Goal: Transaction & Acquisition: Purchase product/service

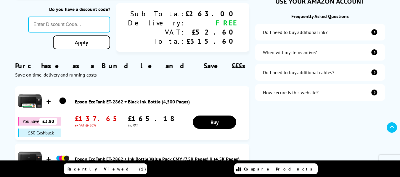
scroll to position [266, 0]
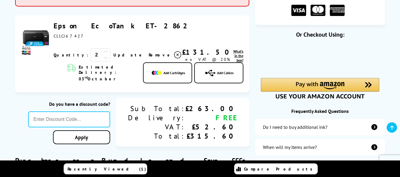
scroll to position [109, 0]
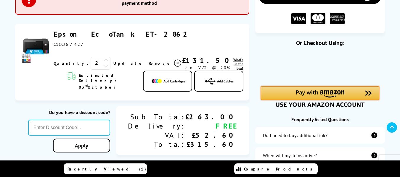
click at [322, 94] on img "Amazon Pay - Use your Amazon account" at bounding box center [320, 93] width 49 height 7
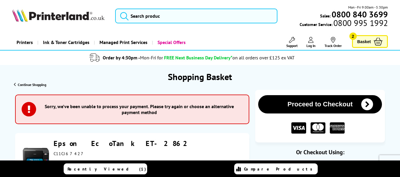
click at [375, 44] on icon at bounding box center [377, 42] width 9 height 8
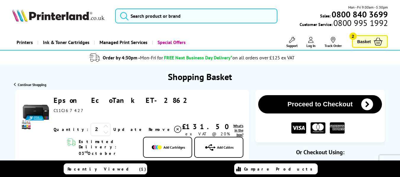
click at [356, 42] on link "Basket 2" at bounding box center [370, 41] width 36 height 13
click at [372, 42] on link "Basket 2" at bounding box center [370, 41] width 36 height 13
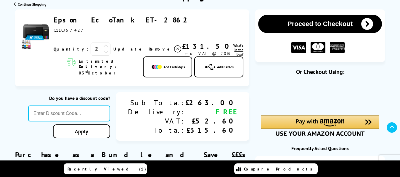
scroll to position [89, 0]
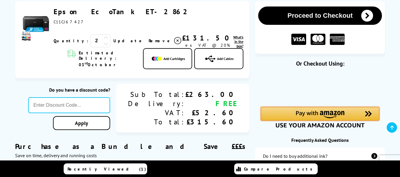
click at [343, 109] on div "Amazon Pay - Use your Amazon account" at bounding box center [320, 114] width 118 height 14
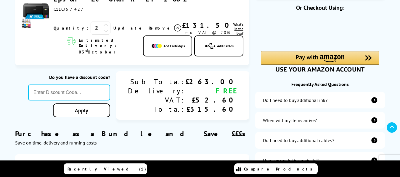
scroll to position [118, 0]
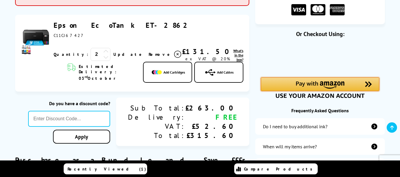
click at [341, 85] on img "Amazon Pay - Use your Amazon account" at bounding box center [320, 84] width 49 height 7
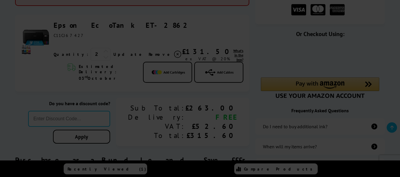
click at [341, 10] on div at bounding box center [200, 88] width 400 height 177
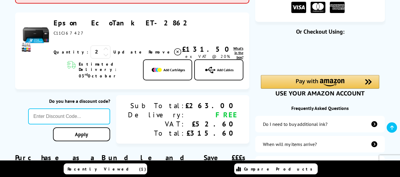
scroll to position [118, 0]
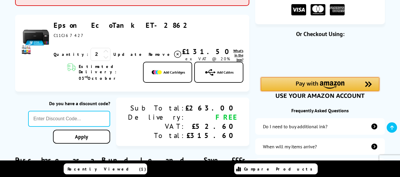
click at [363, 83] on div "Amazon Pay - Use your Amazon account" at bounding box center [320, 85] width 118 height 14
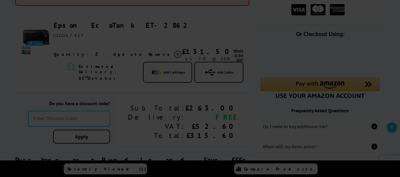
drag, startPoint x: 61, startPoint y: 38, endPoint x: 64, endPoint y: 35, distance: 4.0
click at [61, 38] on div at bounding box center [200, 88] width 400 height 177
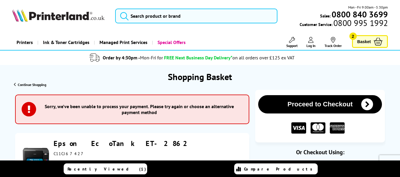
click at [145, 136] on div "Epson EcoTank ET-2862 ex VAT @ 20% [STREET_ADDRESS]" at bounding box center [132, 171] width 234 height 77
drag, startPoint x: 151, startPoint y: 143, endPoint x: 67, endPoint y: 146, distance: 83.2
click at [67, 146] on div "Epson EcoTank ET-2862 ex VAT @ 20% 2 Update Close" at bounding box center [147, 159] width 193 height 41
copy link "Epson EcoTank ET-2862"
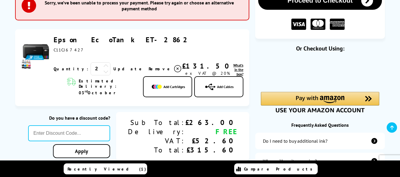
scroll to position [118, 0]
